Goal: Task Accomplishment & Management: Use online tool/utility

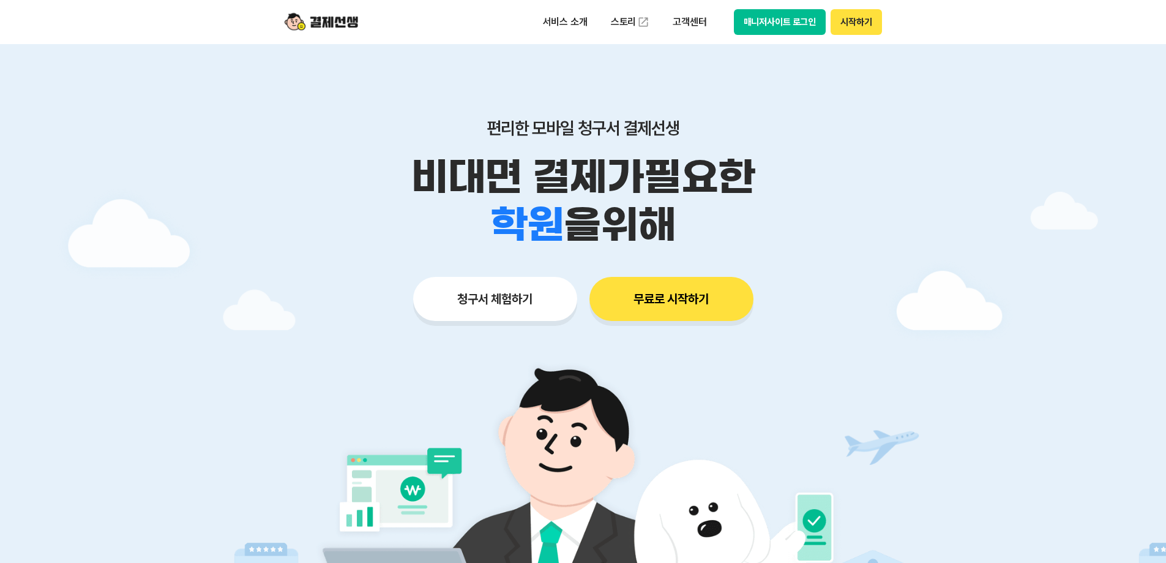
click at [856, 23] on button "시작하기" at bounding box center [856, 22] width 51 height 26
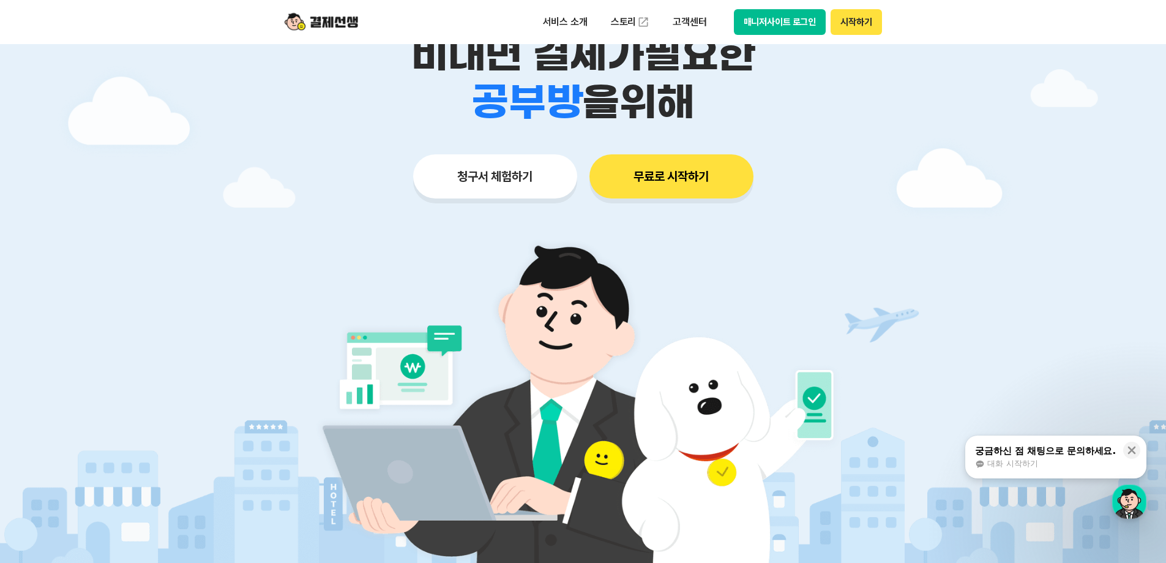
click at [832, 104] on div "학원 공부방 호텔 쇼핑몰 병원 배달 보험사 항공사 골프장 을 위해" at bounding box center [583, 102] width 627 height 48
click at [840, 119] on div "학원 공부방 호텔 쇼핑몰 병원 배달 보험사 항공사 골프장 을 위해" at bounding box center [583, 102] width 627 height 48
drag, startPoint x: 973, startPoint y: 336, endPoint x: 940, endPoint y: 305, distance: 45.0
click at [970, 335] on div at bounding box center [583, 245] width 1166 height 646
click at [896, 282] on div at bounding box center [583, 245] width 1166 height 646
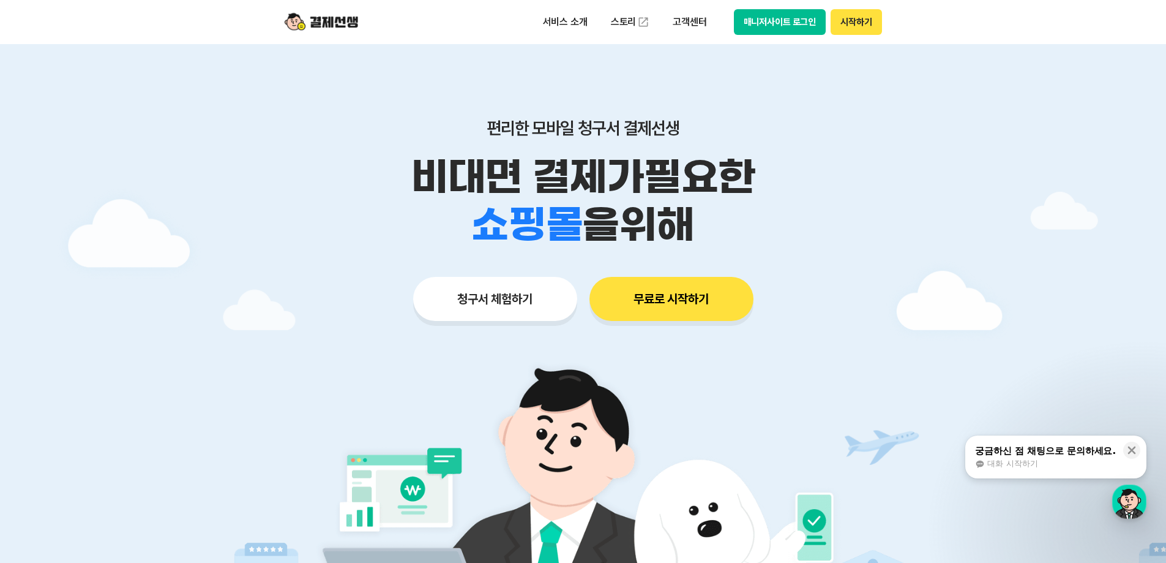
drag, startPoint x: 1130, startPoint y: 447, endPoint x: 1118, endPoint y: 438, distance: 14.9
click at [1131, 447] on icon at bounding box center [1132, 450] width 12 height 12
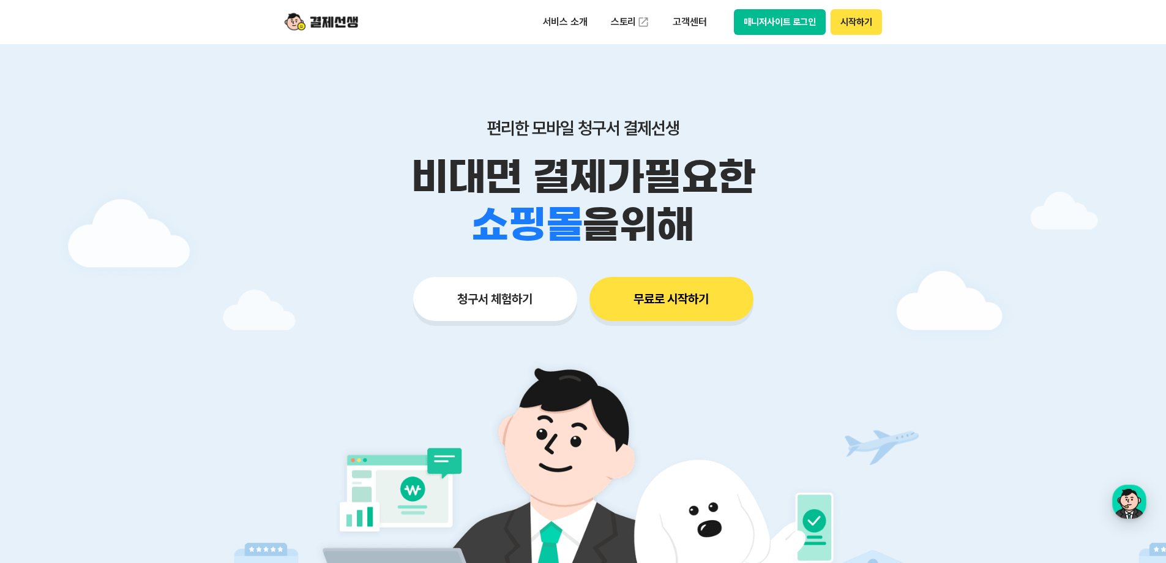
click at [904, 321] on div at bounding box center [583, 367] width 1166 height 646
click at [849, 302] on div "청구서 체험하기 무료로 시작하기" at bounding box center [583, 299] width 627 height 44
click at [808, 34] on button "매니저사이트 로그인" at bounding box center [780, 22] width 92 height 26
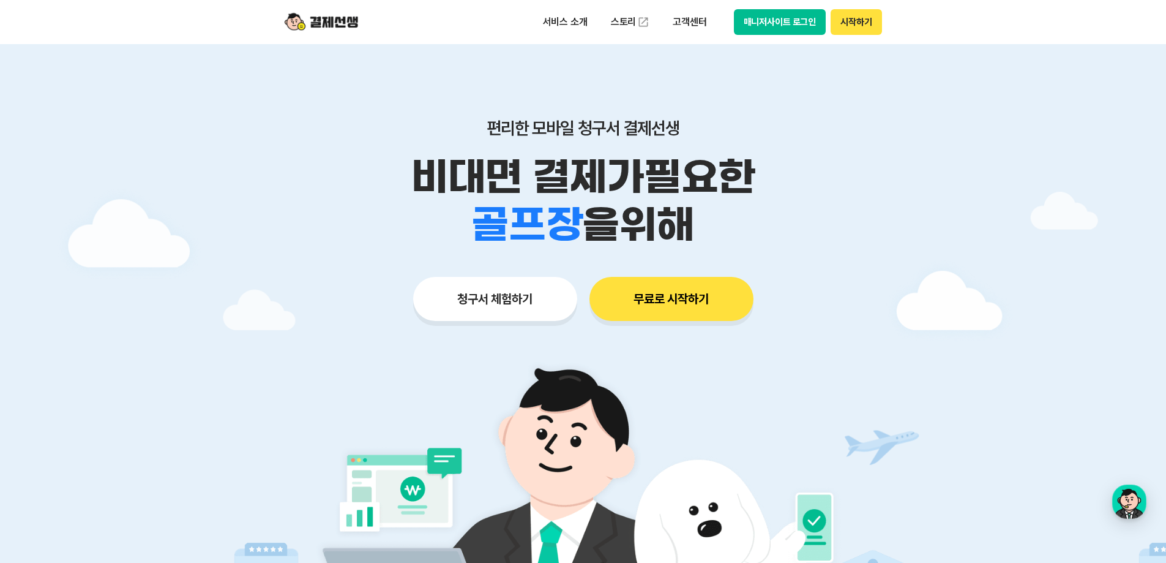
click at [991, 463] on div at bounding box center [583, 367] width 1166 height 646
